Goal: Task Accomplishment & Management: Complete application form

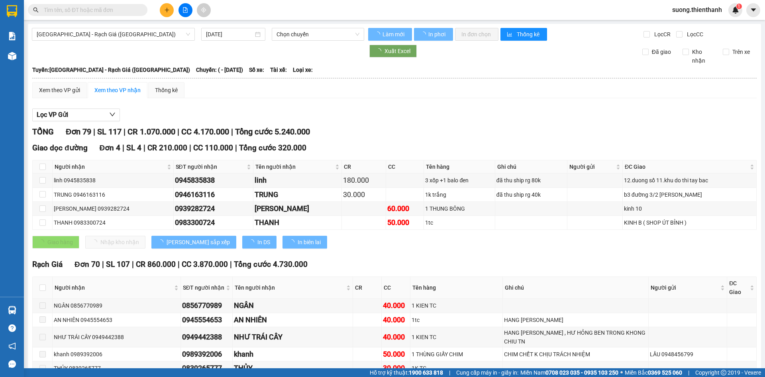
type input "[DATE]"
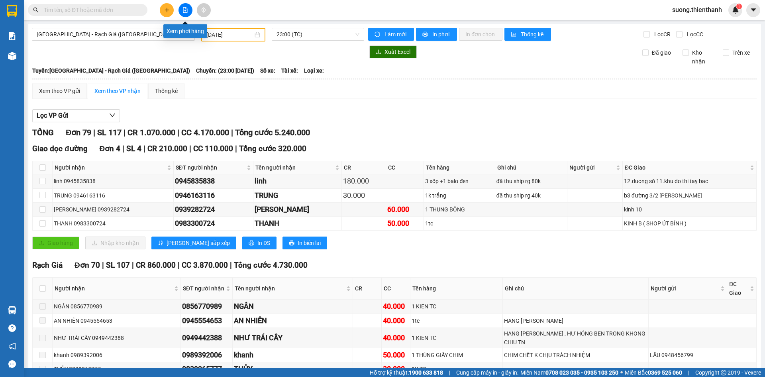
click at [168, 9] on icon "plus" at bounding box center [167, 10] width 6 height 6
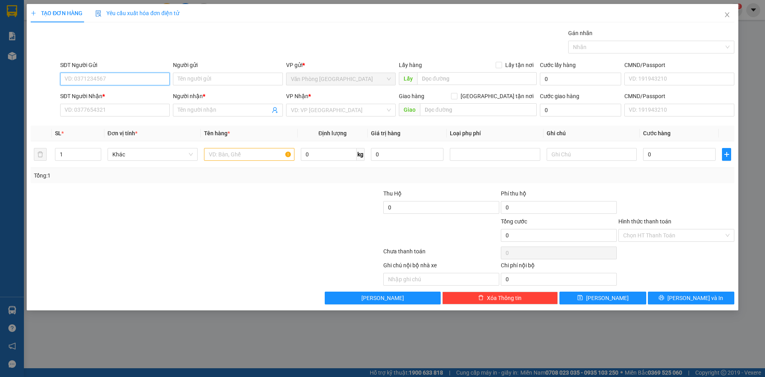
click at [96, 78] on input "SĐT Người Gửi" at bounding box center [115, 79] width 110 height 13
click at [297, 75] on span "Văn Phòng [GEOGRAPHIC_DATA]" at bounding box center [341, 79] width 100 height 12
type input "0876"
click at [255, 77] on input "Người gửi" at bounding box center [228, 79] width 110 height 13
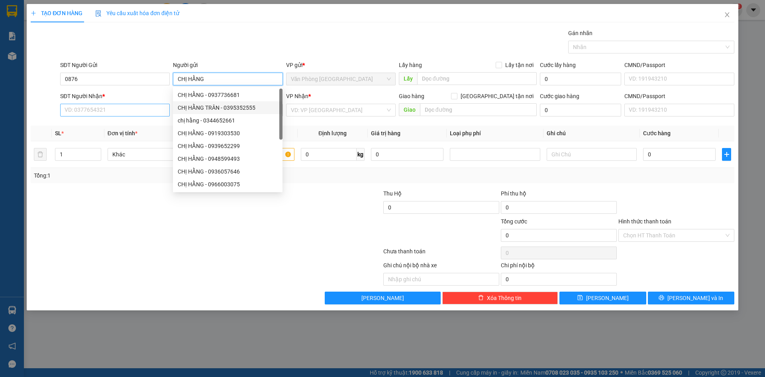
type input "CHỊ HẰNG"
click at [135, 110] on input "SĐT Người Nhận *" at bounding box center [115, 110] width 110 height 13
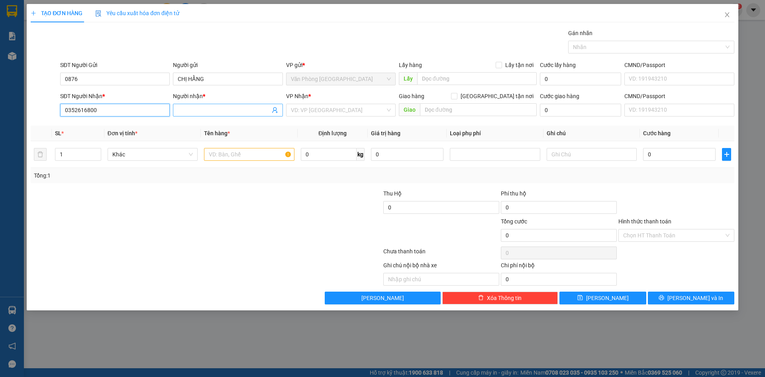
type input "0352616800"
click at [199, 109] on input "Người nhận *" at bounding box center [224, 110] width 92 height 9
type input "[PERSON_NAME]"
click at [367, 108] on input "search" at bounding box center [338, 110] width 94 height 12
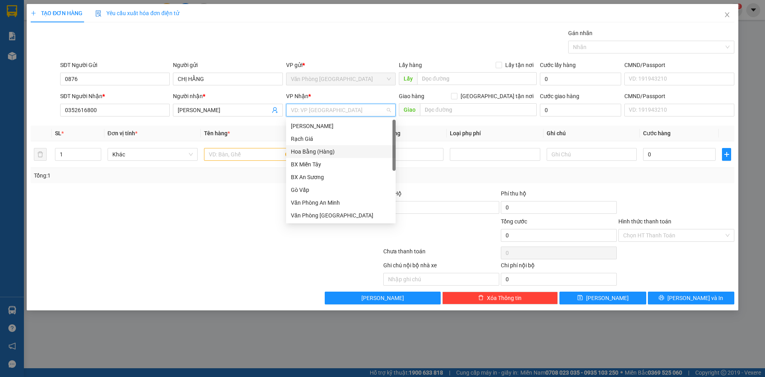
click at [316, 151] on div "Hoa Bằng (Hàng)" at bounding box center [341, 151] width 100 height 9
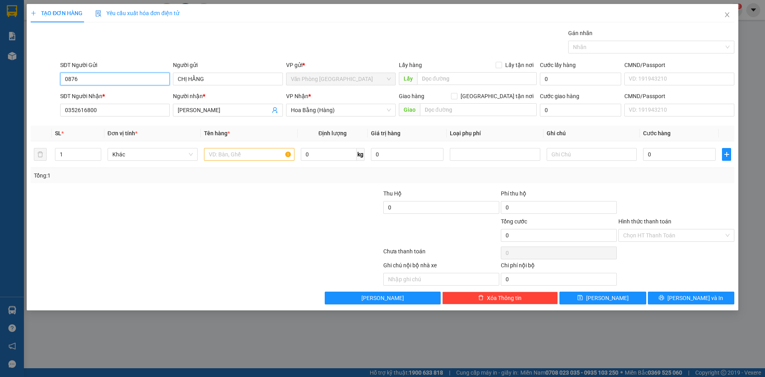
click at [118, 78] on input "0876" at bounding box center [115, 79] width 110 height 13
type input "087695062"
click at [253, 155] on input "text" at bounding box center [249, 154] width 90 height 13
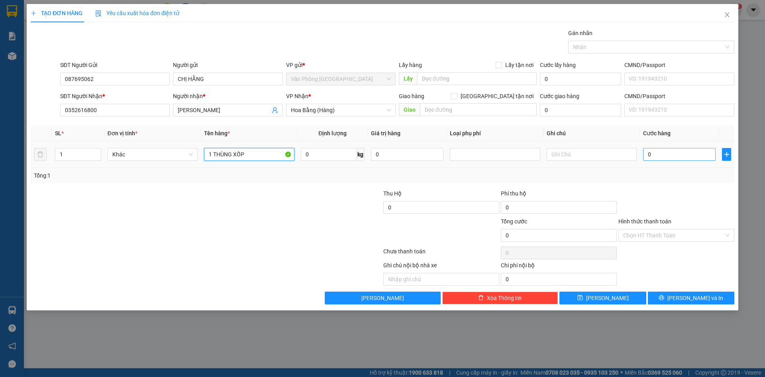
type input "1 THÙNG XỐP"
click at [652, 151] on input "0" at bounding box center [679, 154] width 73 height 13
type input "005"
type input "5"
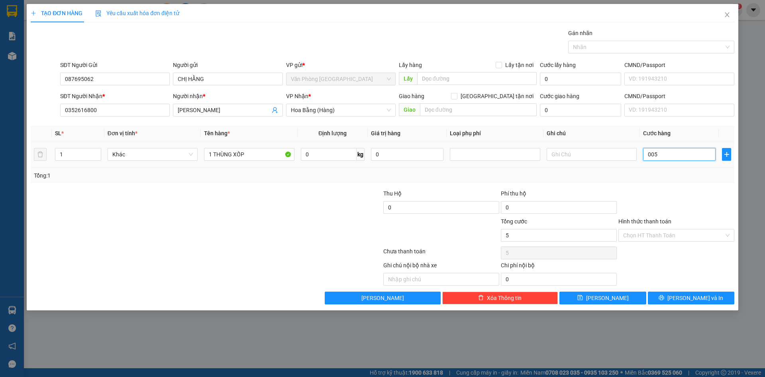
type input "0.050"
type input "50"
type input "00.500"
type input "500"
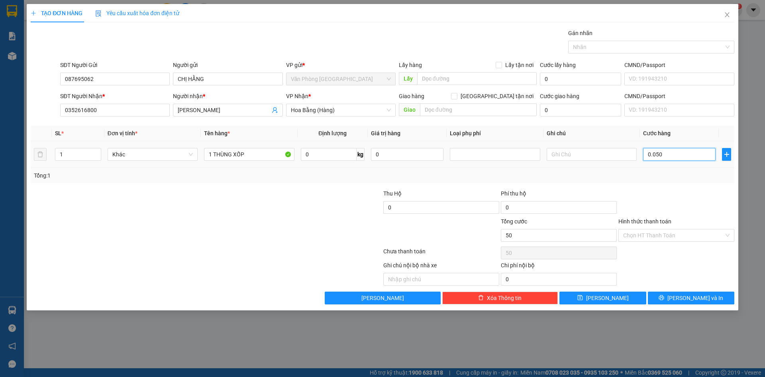
type input "500"
type input "0.005.000"
type input "5.000"
type input "000.050.000"
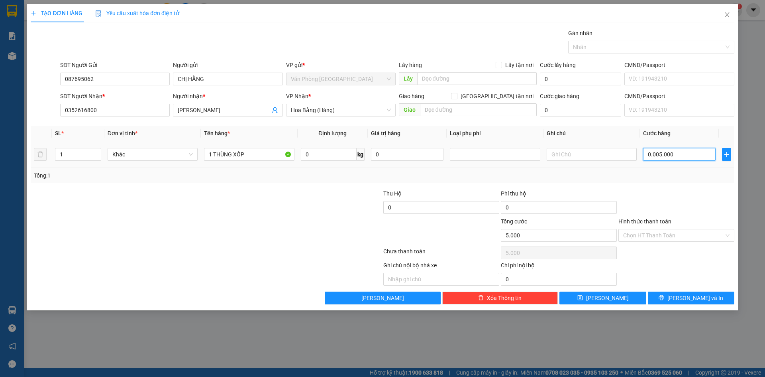
type input "50.000"
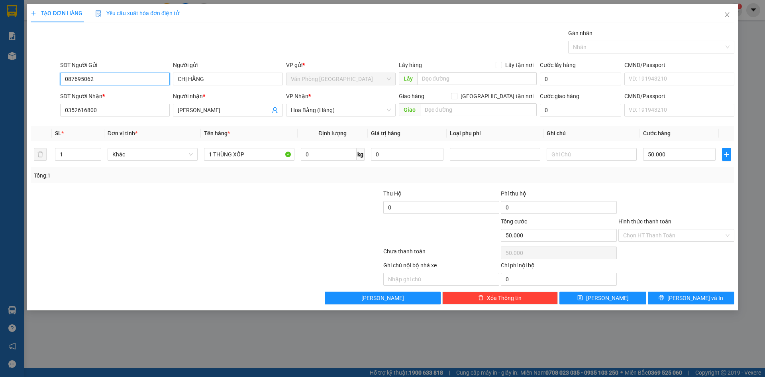
click at [75, 80] on input "087695062" at bounding box center [115, 79] width 110 height 13
click at [85, 80] on input "087695062" at bounding box center [115, 79] width 110 height 13
type input "0876952062"
drag, startPoint x: 230, startPoint y: 242, endPoint x: 110, endPoint y: 145, distance: 153.9
click at [230, 240] on div at bounding box center [147, 231] width 235 height 28
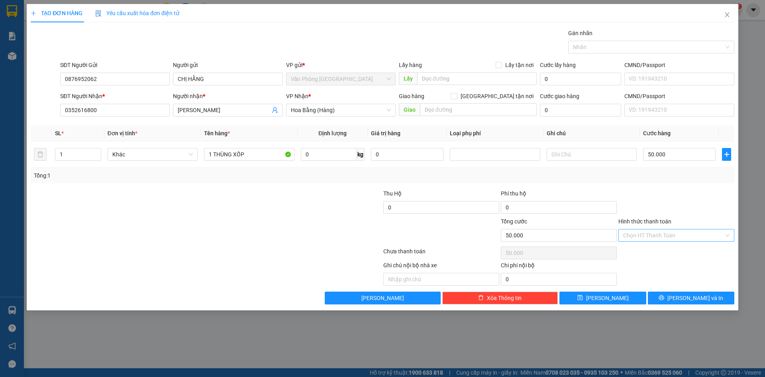
click at [633, 233] on input "Hình thức thanh toán" at bounding box center [673, 235] width 101 height 12
click at [642, 252] on div "Tại văn phòng" at bounding box center [676, 251] width 106 height 9
type input "0"
click at [615, 297] on button "[PERSON_NAME]" at bounding box center [602, 297] width 86 height 13
type input "0"
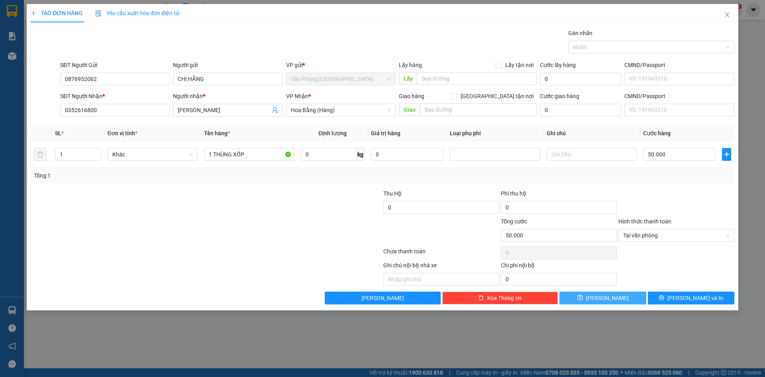
type input "0"
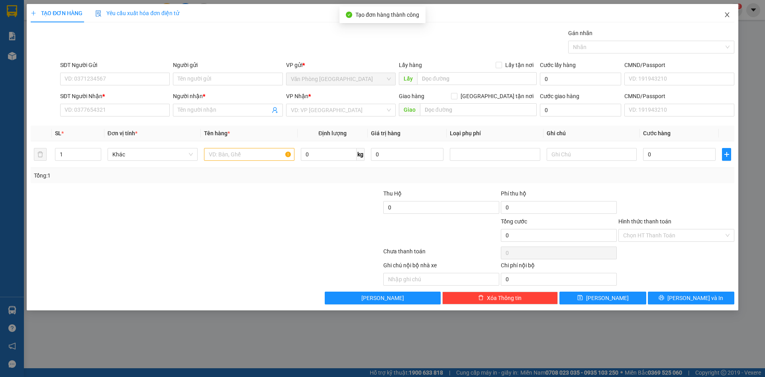
click at [728, 14] on icon "close" at bounding box center [727, 15] width 6 height 6
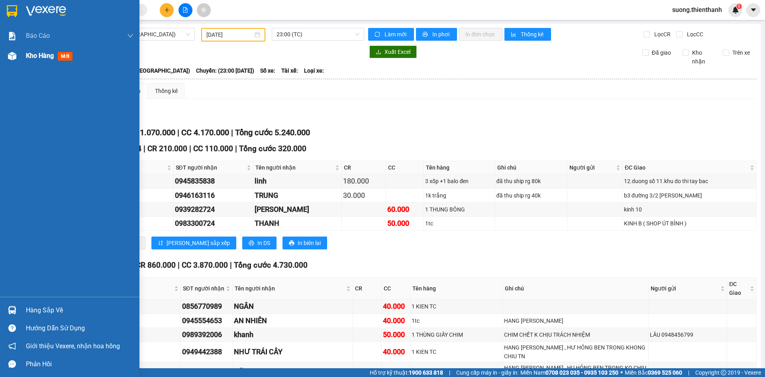
click at [16, 59] on div at bounding box center [12, 56] width 14 height 14
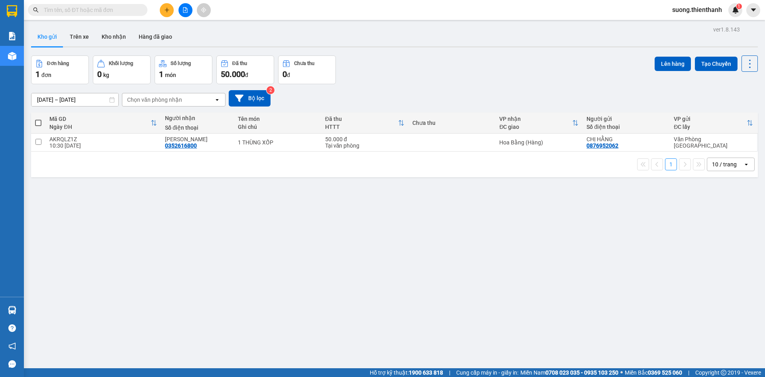
click at [43, 124] on th at bounding box center [38, 122] width 14 height 21
click at [35, 120] on th at bounding box center [38, 122] width 14 height 21
click at [38, 123] on span at bounding box center [38, 123] width 6 height 6
click at [38, 119] on input "checkbox" at bounding box center [38, 119] width 0 height 0
checkbox input "true"
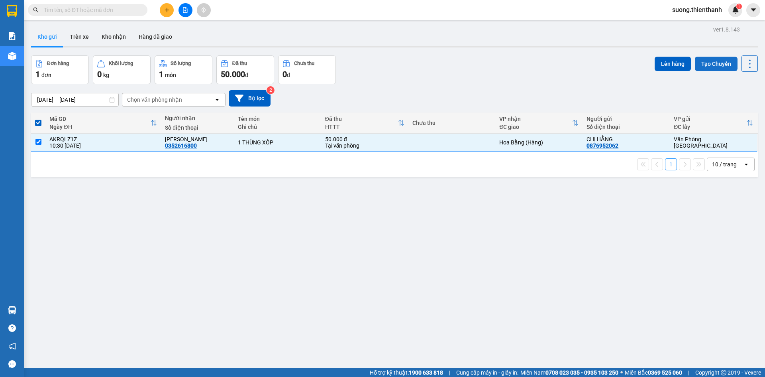
click at [715, 66] on button "Tạo Chuyến" at bounding box center [716, 64] width 43 height 14
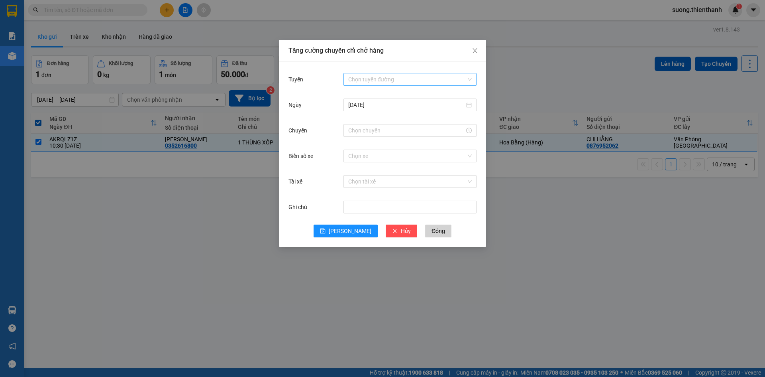
click at [390, 83] on input "Tuyến" at bounding box center [407, 79] width 118 height 12
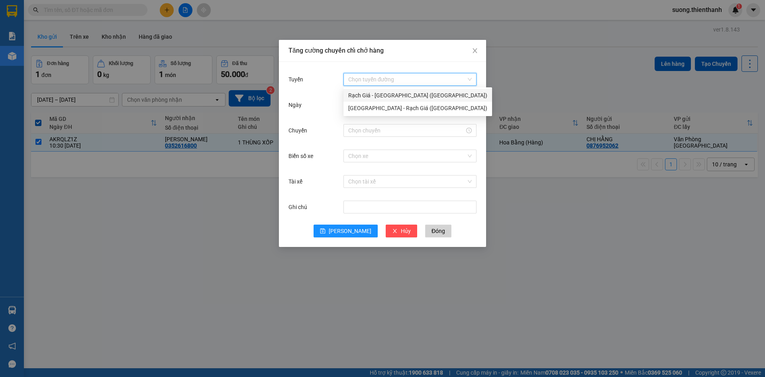
click at [375, 95] on div "Rạch Giá - Sài Gòn (Hàng Hoá)" at bounding box center [417, 95] width 139 height 9
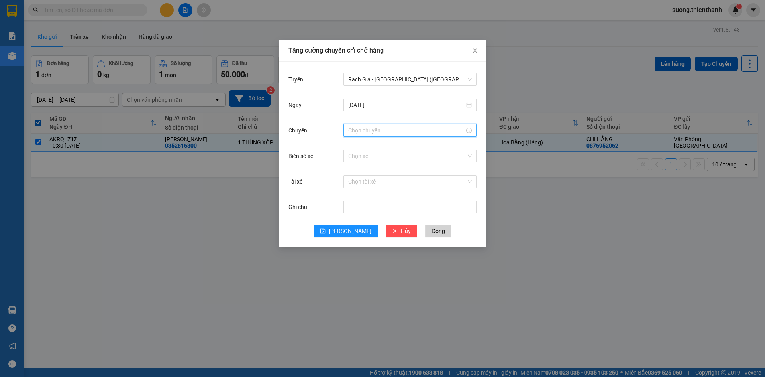
click at [368, 134] on input "Chuyến" at bounding box center [406, 130] width 116 height 9
click at [353, 144] on div "13" at bounding box center [355, 142] width 22 height 11
type input "13:00"
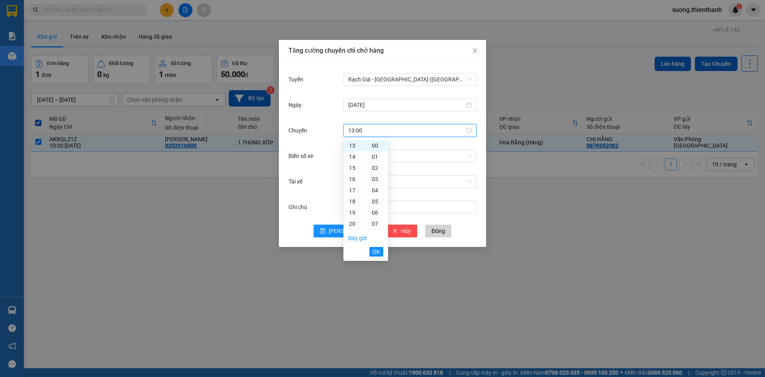
click at [378, 251] on span "OK" at bounding box center [377, 251] width 8 height 9
click at [371, 156] on input "Biển số xe" at bounding box center [407, 156] width 118 height 12
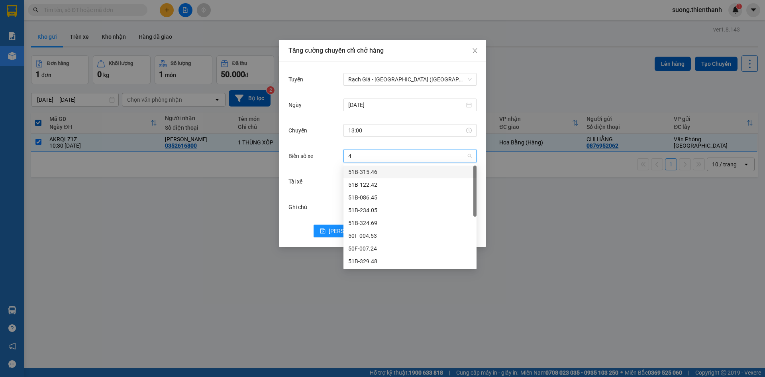
type input "49"
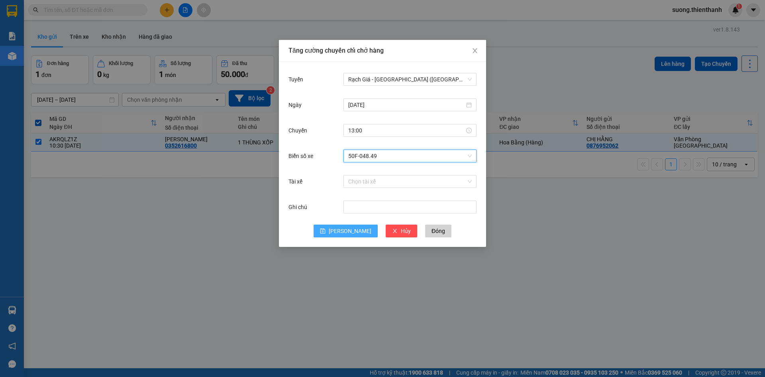
click at [349, 228] on span "[PERSON_NAME]" at bounding box center [350, 230] width 43 height 9
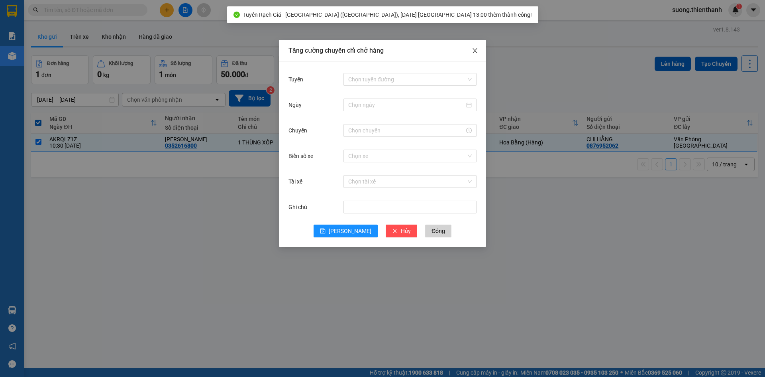
click at [473, 48] on icon "close" at bounding box center [475, 50] width 6 height 6
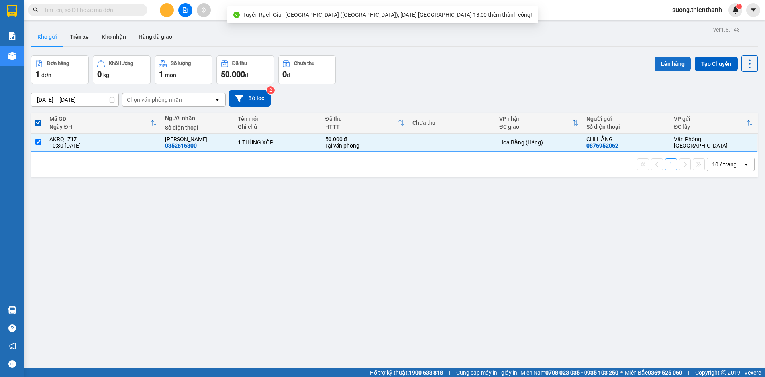
click at [673, 64] on button "Lên hàng" at bounding box center [673, 64] width 36 height 14
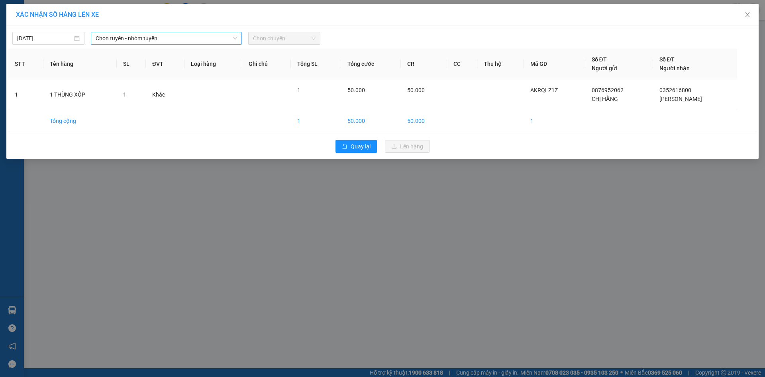
click at [175, 37] on span "Chọn tuyến - nhóm tuyến" at bounding box center [166, 38] width 141 height 12
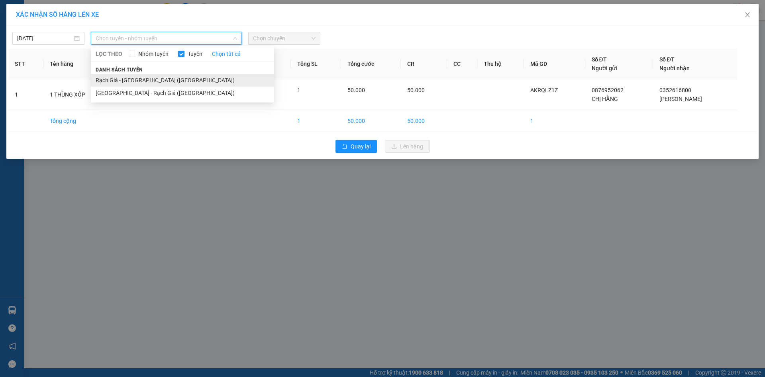
click at [111, 77] on li "Rạch Giá - Sài Gòn (Hàng Hoá)" at bounding box center [182, 80] width 183 height 13
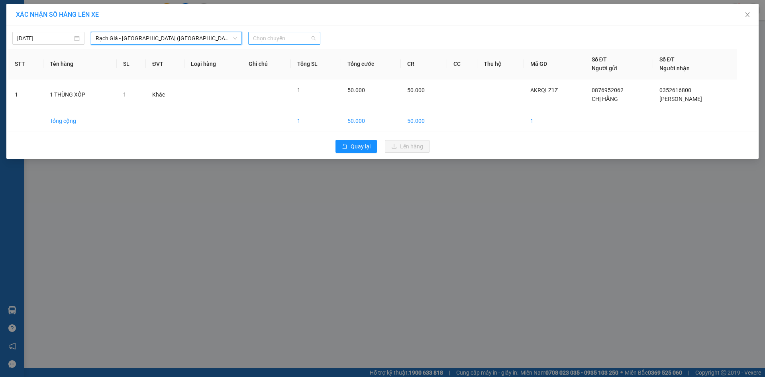
click at [276, 37] on span "Chọn chuyến" at bounding box center [284, 38] width 63 height 12
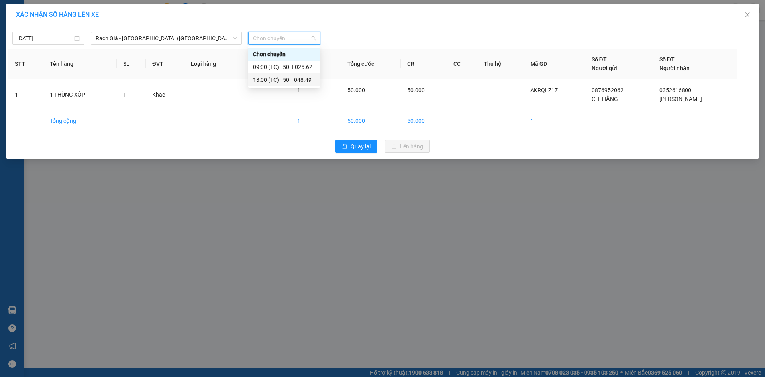
click at [278, 79] on div "13:00 (TC) - 50F-048.49" at bounding box center [284, 79] width 62 height 9
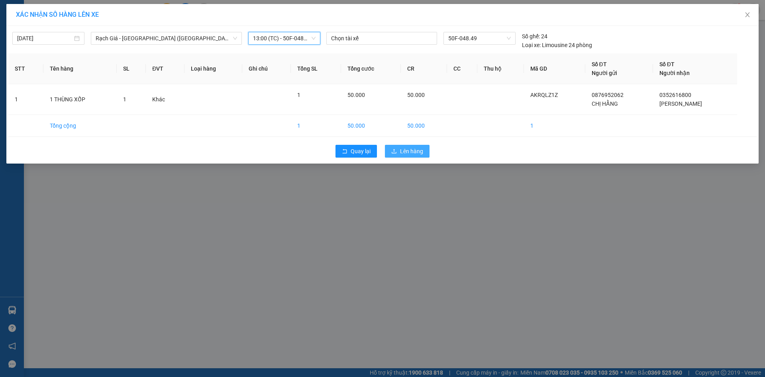
click at [404, 146] on button "Lên hàng" at bounding box center [407, 151] width 45 height 13
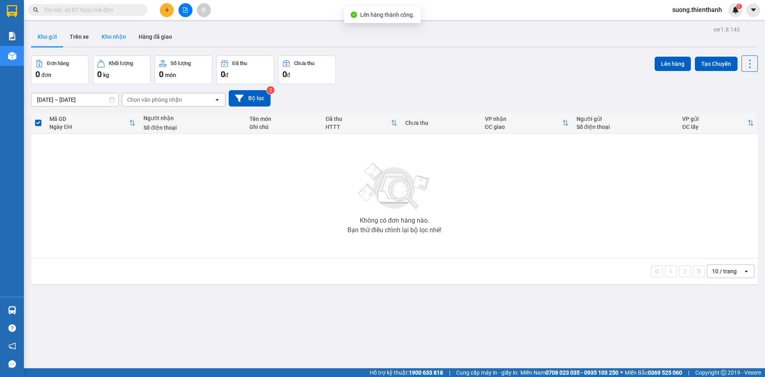
drag, startPoint x: 112, startPoint y: 32, endPoint x: 112, endPoint y: 39, distance: 6.8
click at [114, 37] on button "Kho nhận" at bounding box center [113, 36] width 37 height 19
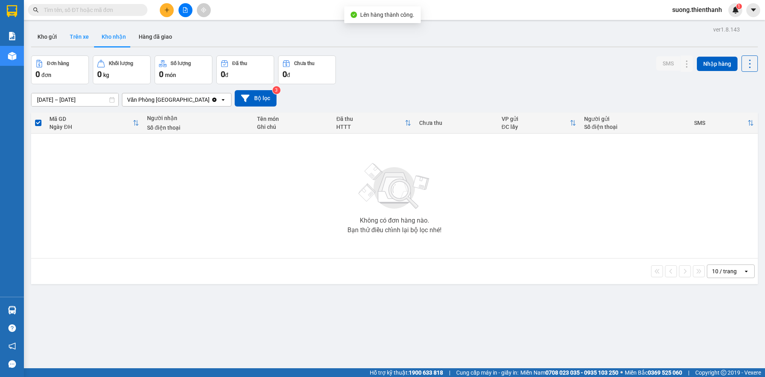
click at [87, 38] on button "Trên xe" at bounding box center [79, 36] width 32 height 19
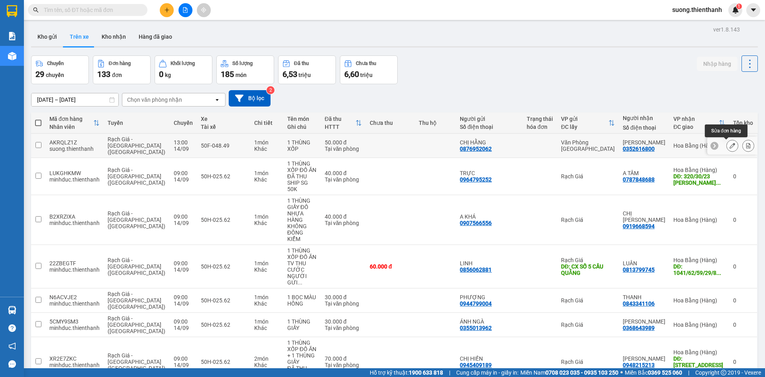
click at [730, 145] on icon at bounding box center [733, 146] width 6 height 6
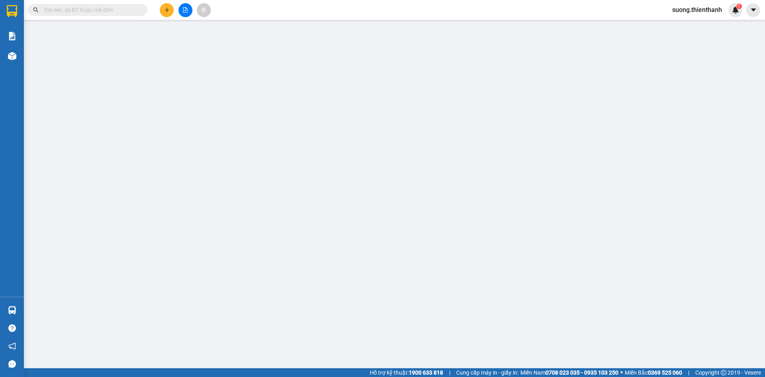
type input "0876952062"
type input "0352616800"
type input "50.000"
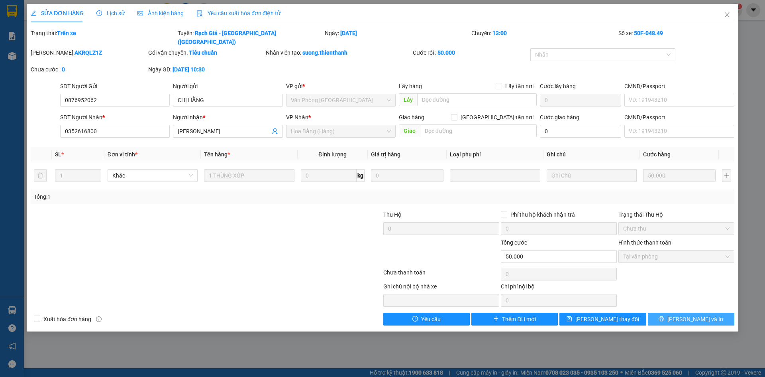
click at [669, 312] on button "[PERSON_NAME] và In" at bounding box center [691, 318] width 86 height 13
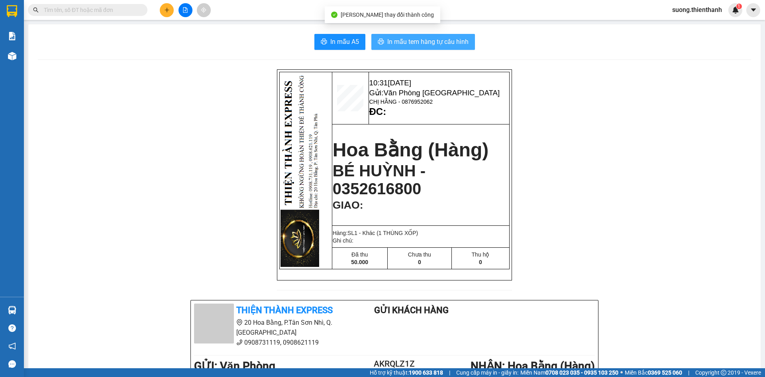
click at [438, 45] on span "In mẫu tem hàng tự cấu hình" at bounding box center [427, 42] width 81 height 10
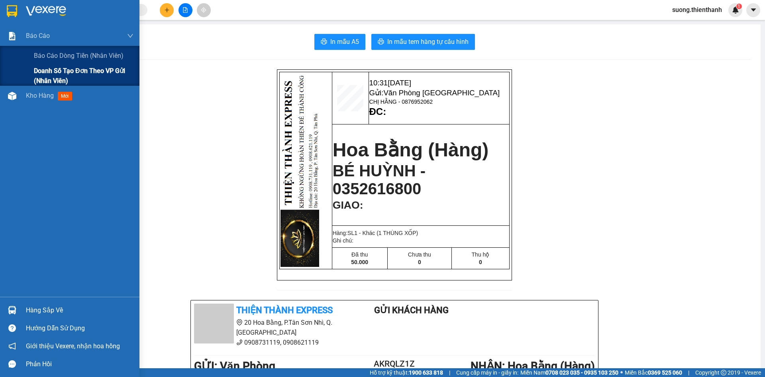
click at [18, 85] on div "Doanh số tạo đơn theo VP gửi (nhân viên)" at bounding box center [69, 76] width 139 height 20
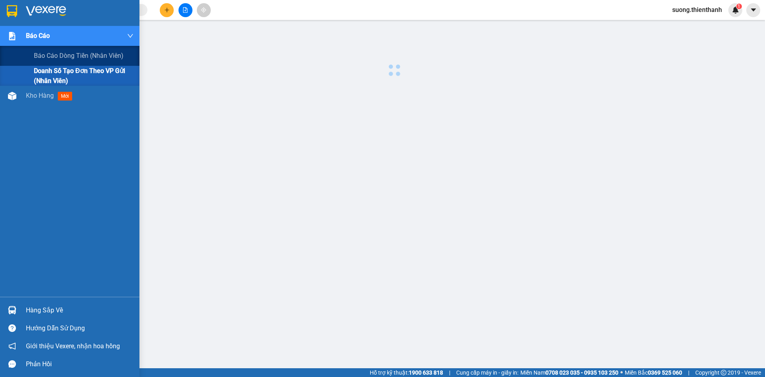
click at [18, 90] on div "Báo cáo Báo cáo dòng tiền (nhân viên) Doanh số tạo đơn theo VP gửi (nhân viên) …" at bounding box center [69, 161] width 139 height 271
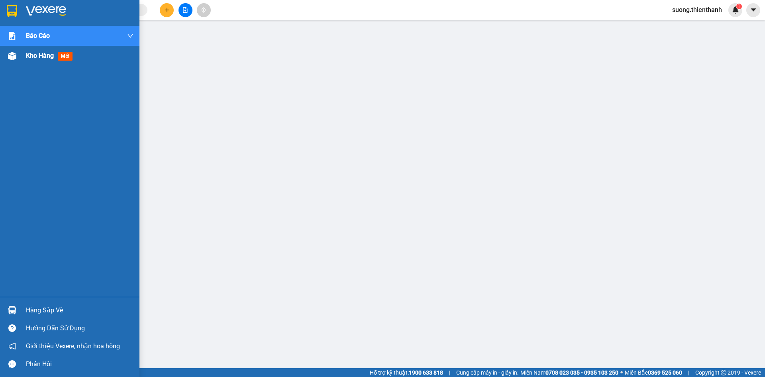
click at [31, 57] on span "Kho hàng" at bounding box center [40, 56] width 28 height 8
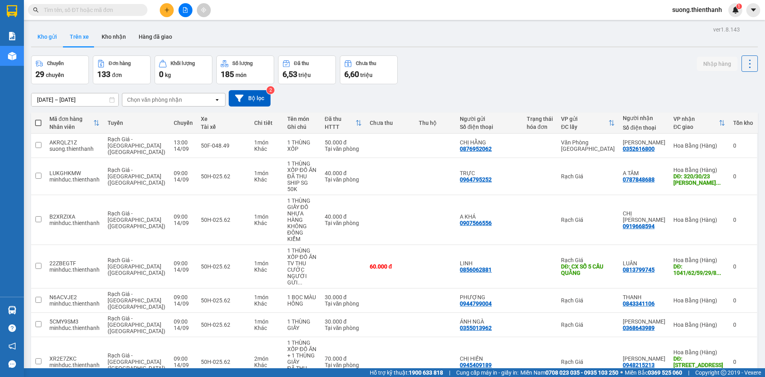
click at [50, 31] on button "Kho gửi" at bounding box center [47, 36] width 32 height 19
